Goal: Complete application form

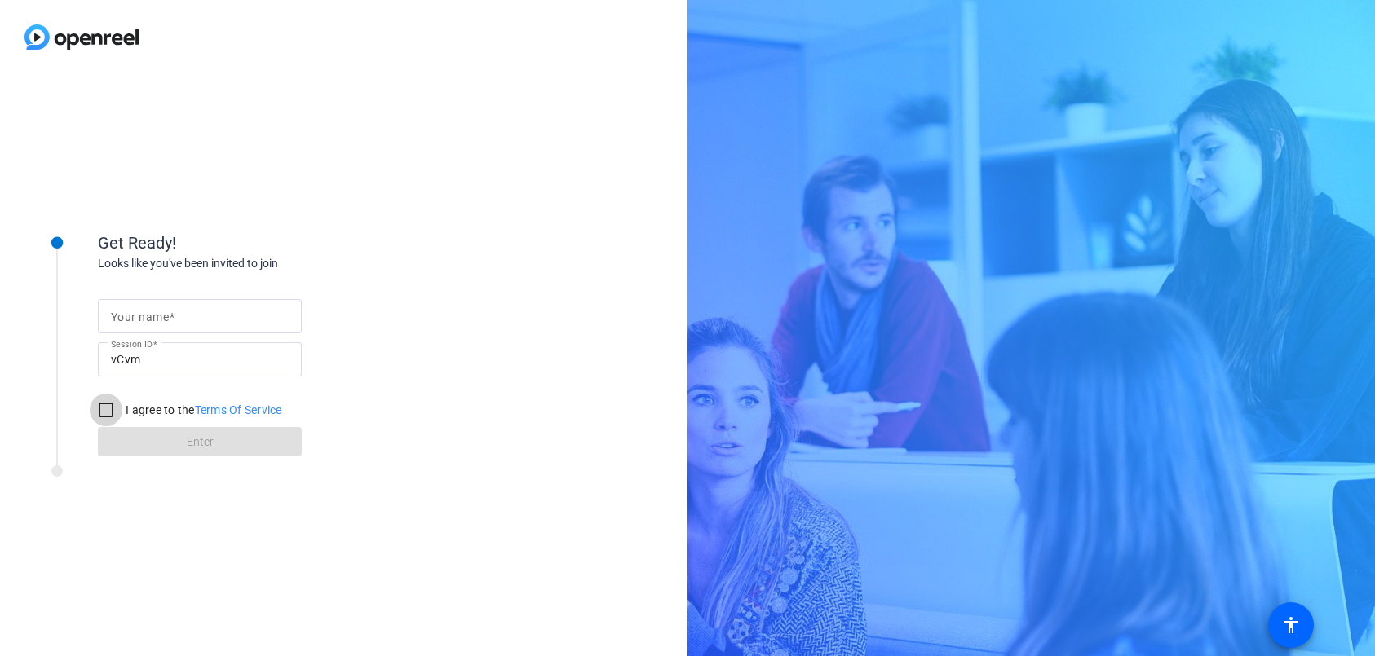
click at [103, 411] on input "I agree to the Terms Of Service" at bounding box center [106, 410] width 33 height 33
checkbox input "true"
click at [150, 319] on mat-label "Your name" at bounding box center [140, 317] width 58 height 13
click at [150, 319] on input "Your name" at bounding box center [200, 317] width 178 height 20
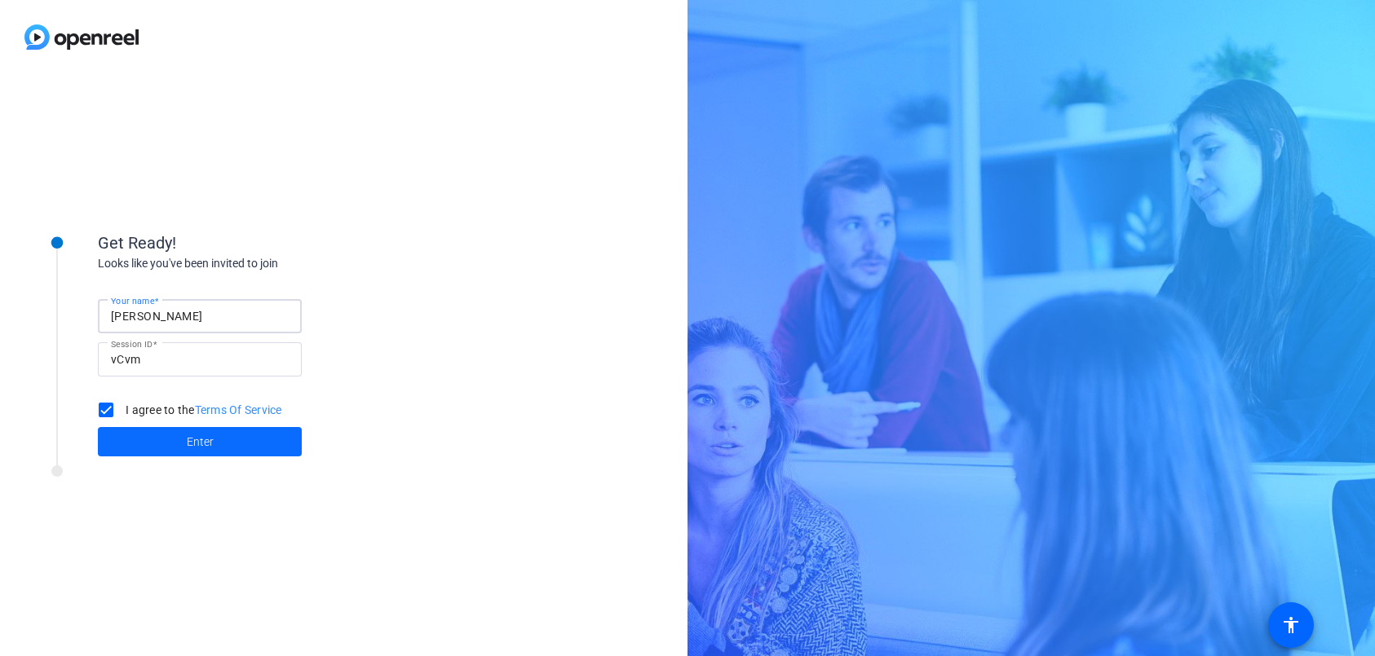
type input "[PERSON_NAME]"
click at [135, 440] on span at bounding box center [200, 441] width 204 height 39
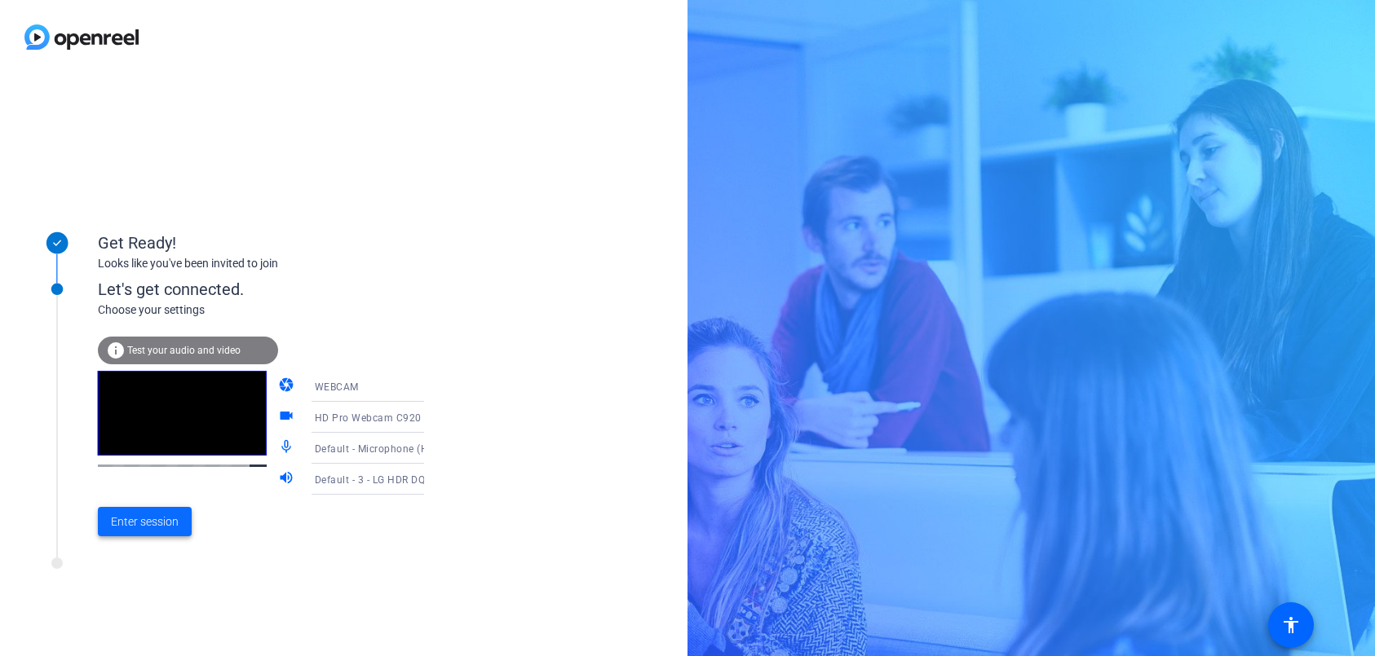
click at [148, 533] on span at bounding box center [145, 521] width 94 height 39
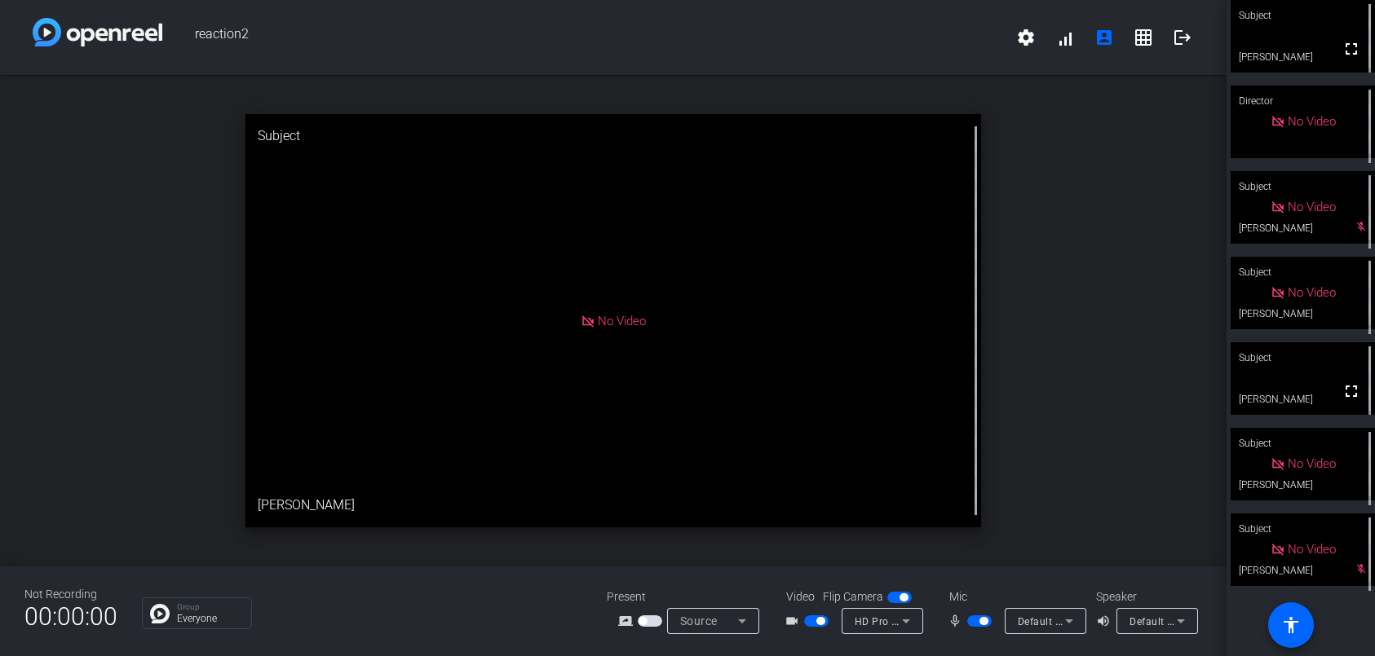
click at [1075, 192] on div "open_in_new Subject No Video [PERSON_NAME]" at bounding box center [613, 321] width 1226 height 492
